Goal: Task Accomplishment & Management: Manage account settings

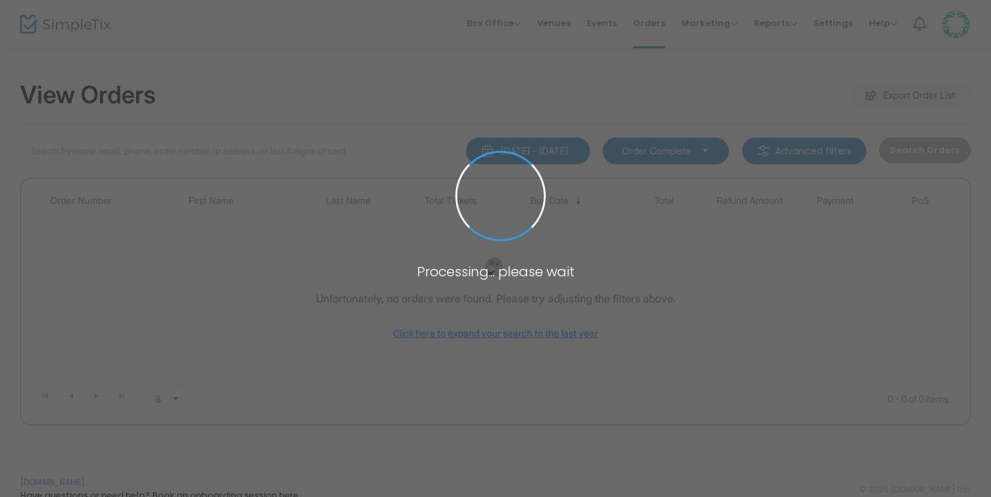
type input "mear"
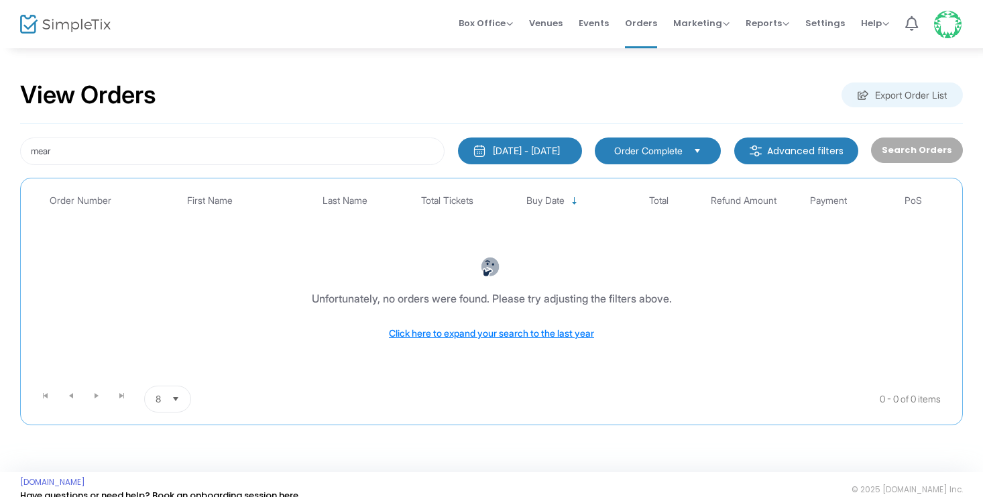
click at [533, 148] on div "9/21/2025 - 9/21/2025" at bounding box center [526, 150] width 67 height 13
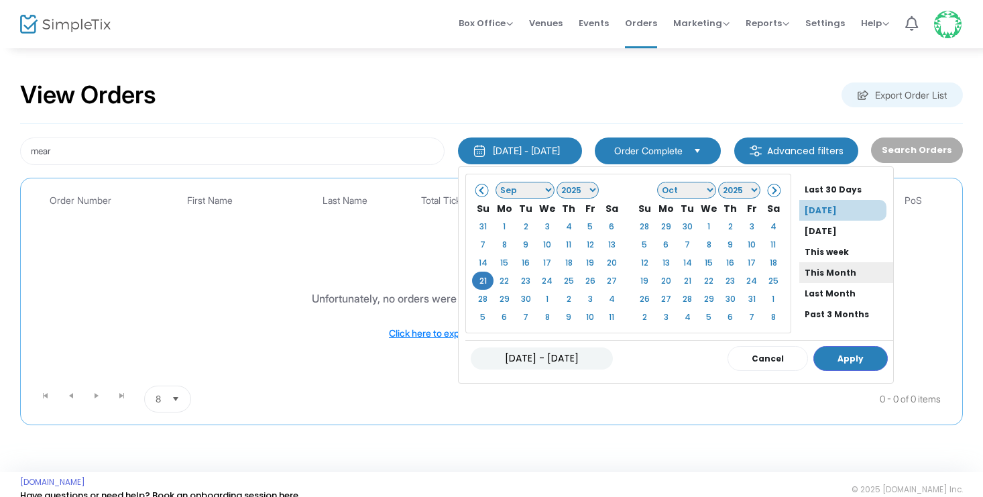
click at [824, 270] on li "This Month" at bounding box center [846, 272] width 94 height 21
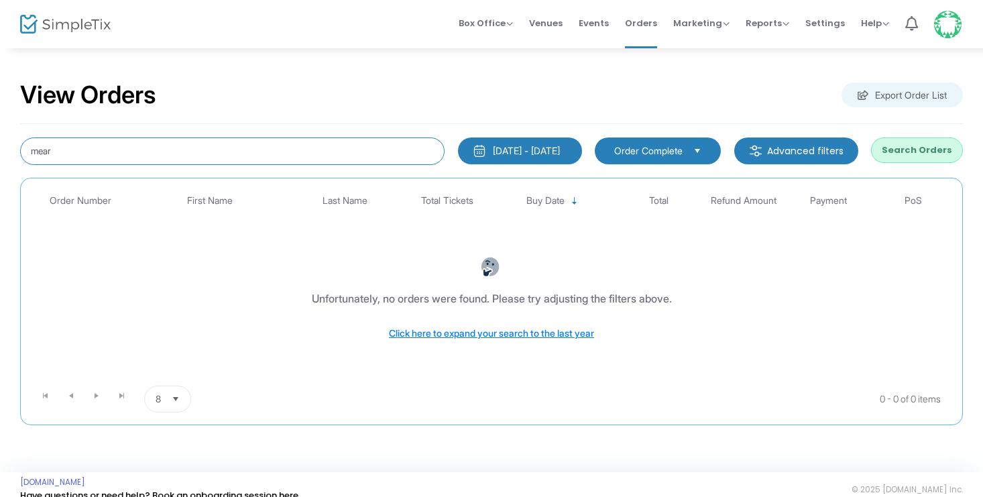
click at [89, 152] on input "mear" at bounding box center [232, 150] width 425 height 27
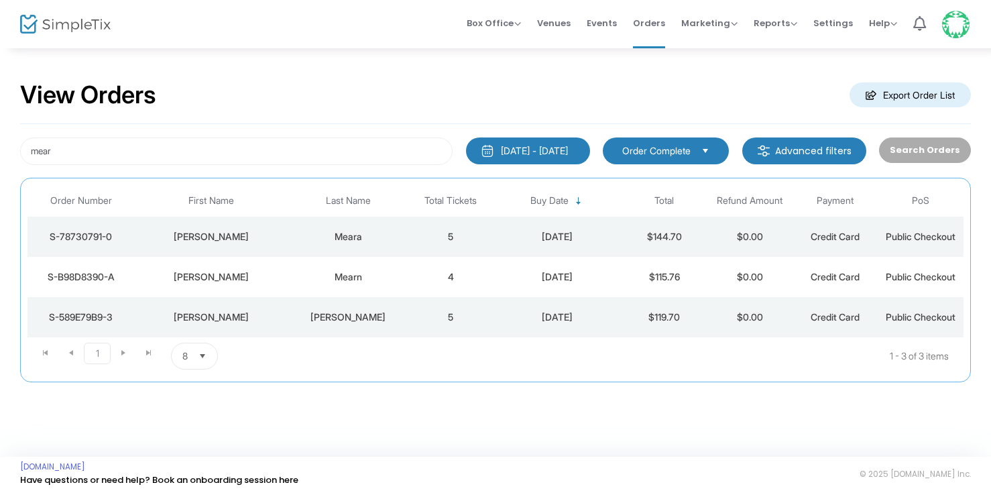
click at [288, 235] on td "Meara" at bounding box center [347, 237] width 119 height 40
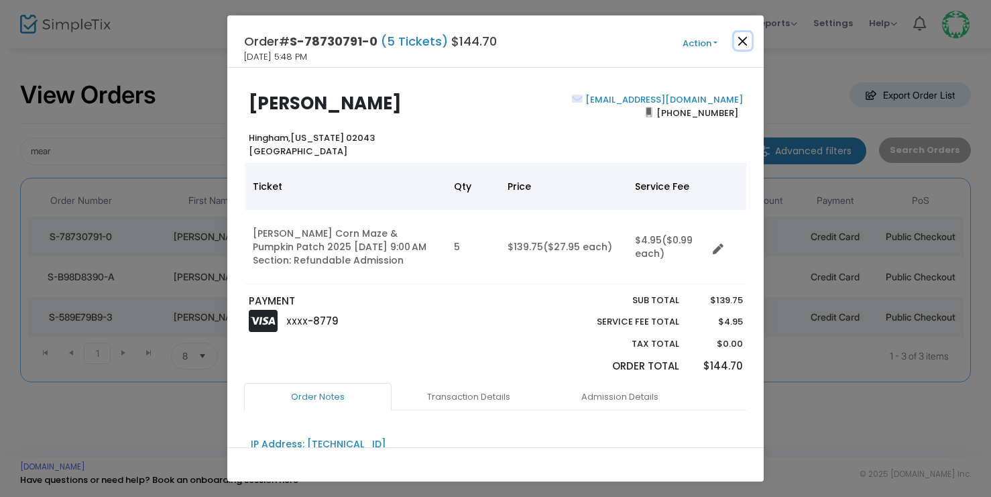
click at [748, 40] on button "Close" at bounding box center [742, 40] width 17 height 17
